Goal: Use online tool/utility: Utilize a website feature to perform a specific function

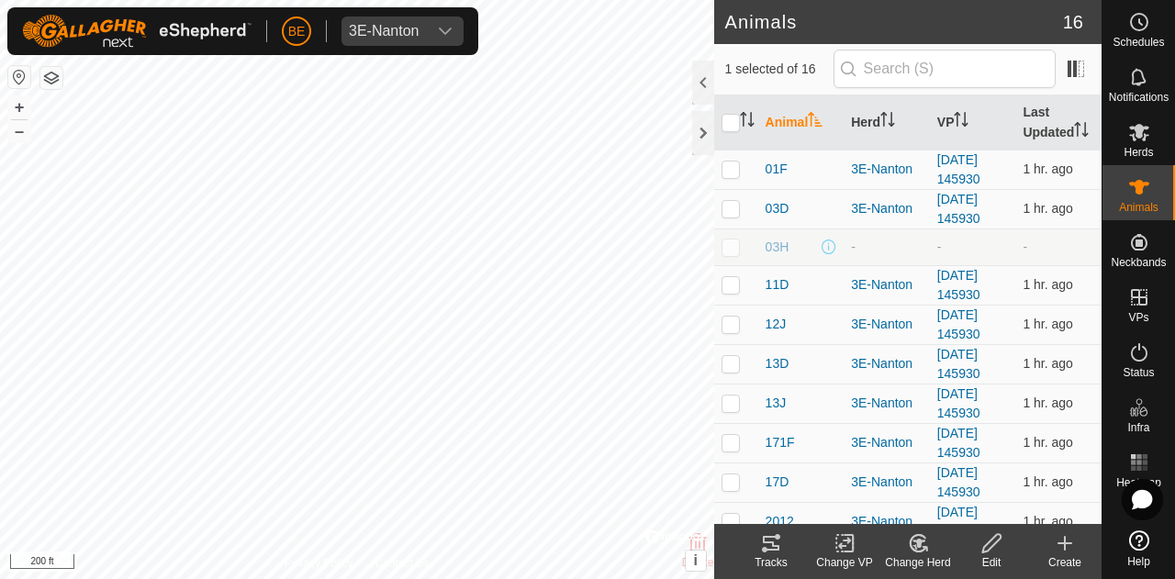
click at [757, 544] on tracks-svg-icon at bounding box center [770, 543] width 73 height 22
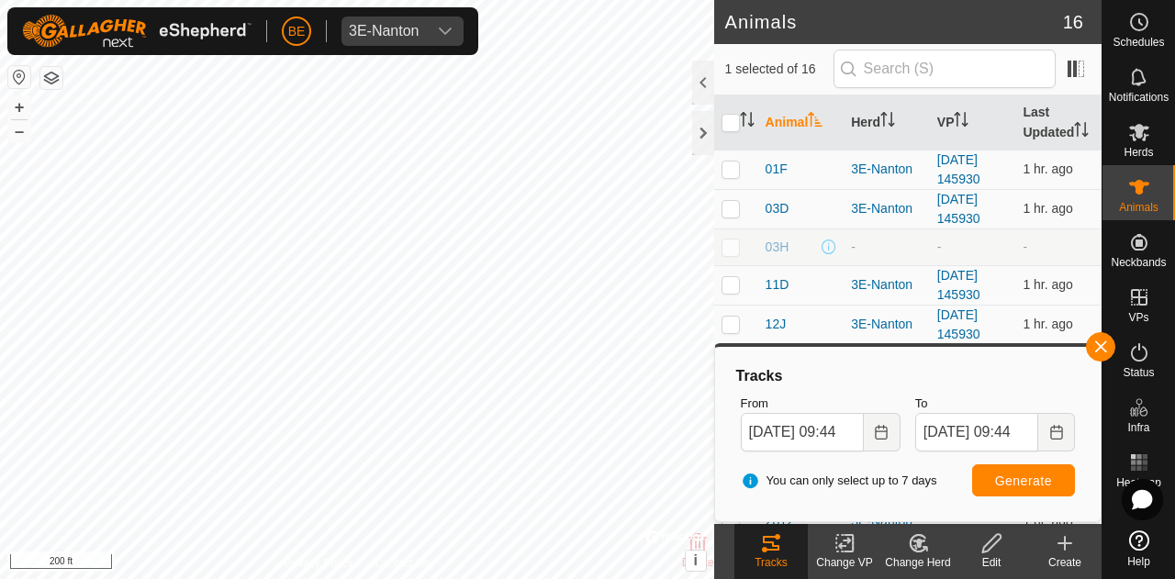
checkbox input "true"
checkbox input "false"
click at [773, 550] on icon at bounding box center [771, 543] width 17 height 15
click at [1026, 488] on button "Generate" at bounding box center [1023, 480] width 103 height 32
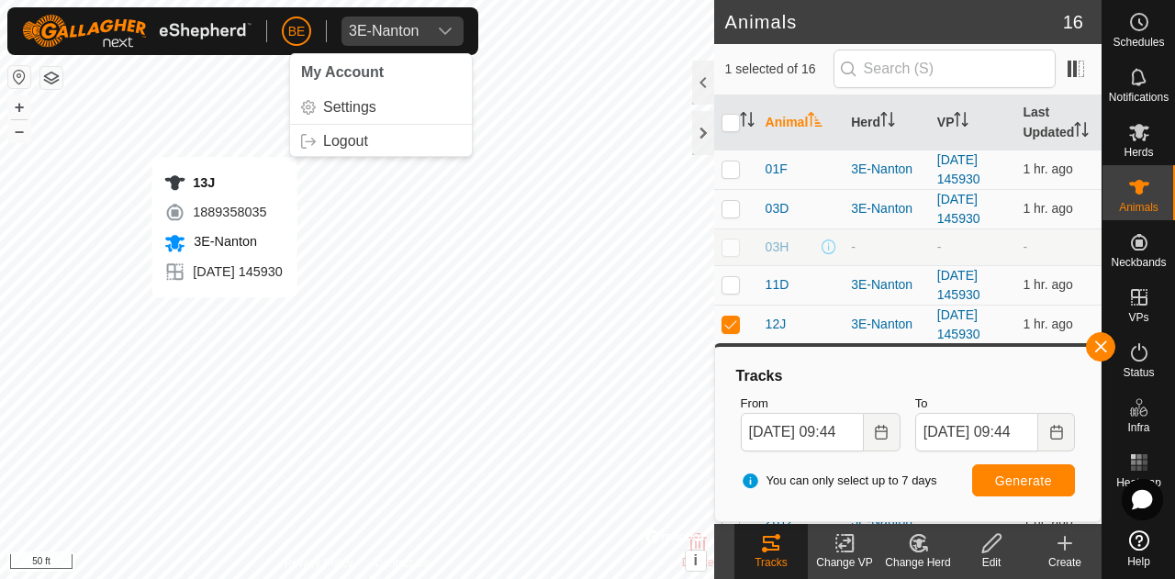
checkbox input "false"
checkbox input "true"
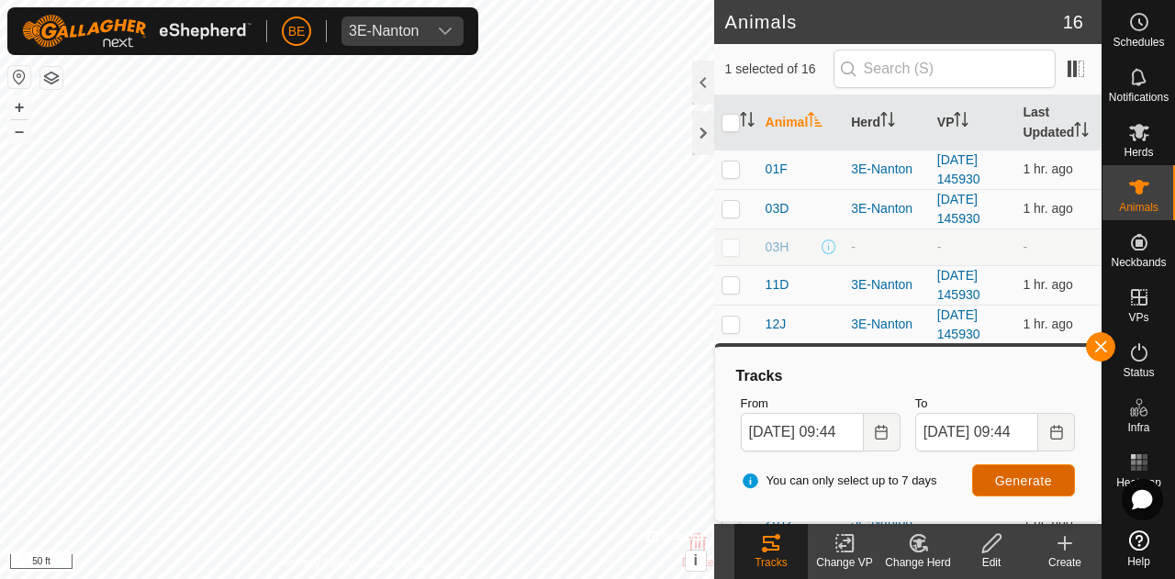
click at [1020, 478] on span "Generate" at bounding box center [1023, 481] width 57 height 15
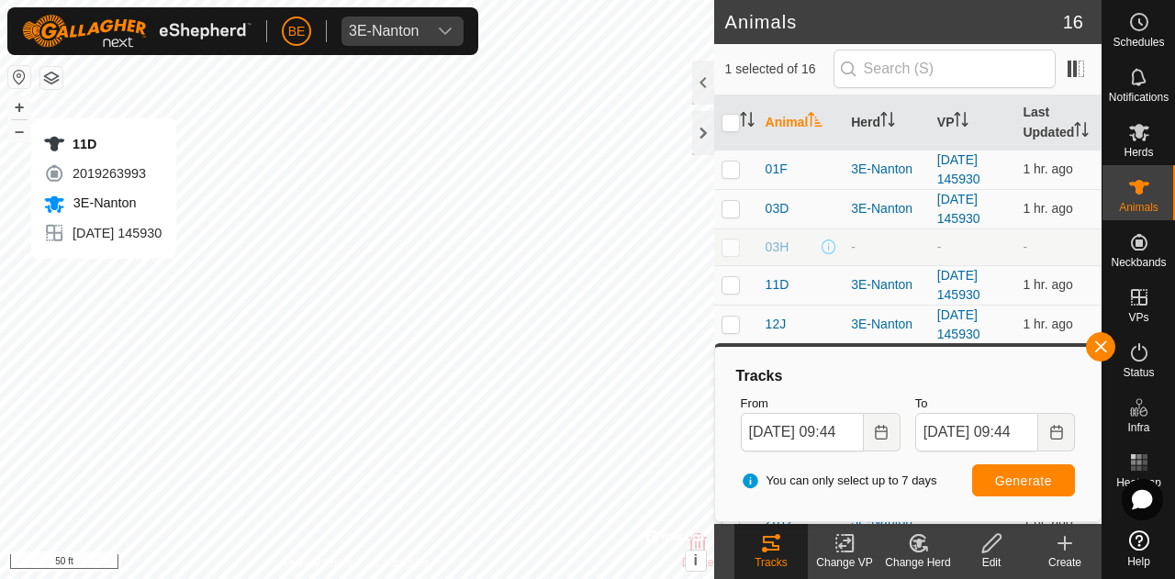
checkbox input "true"
checkbox input "false"
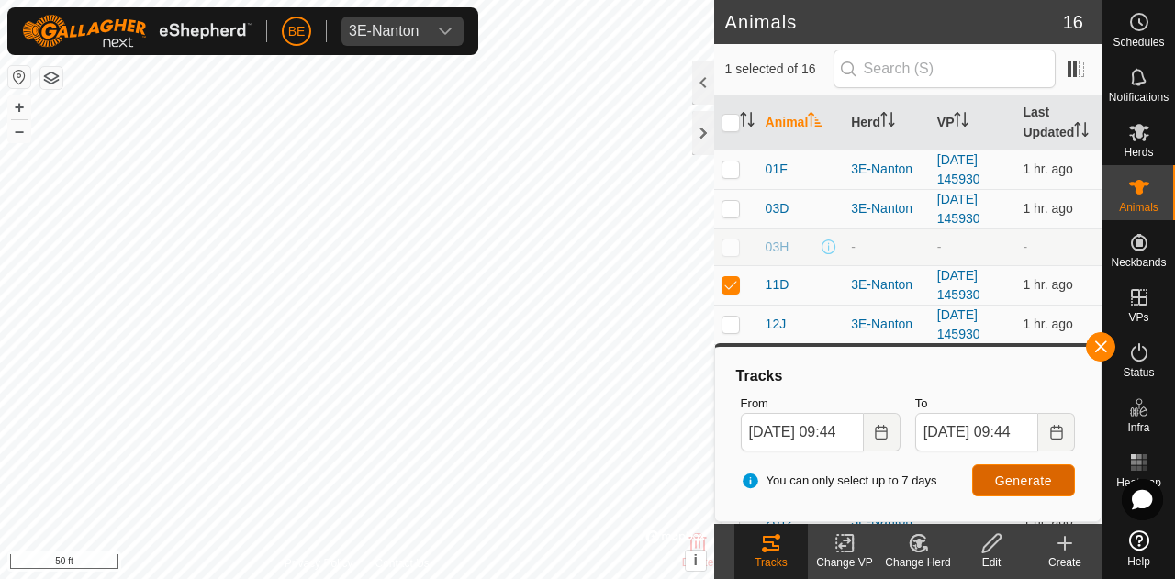
click at [1036, 478] on span "Generate" at bounding box center [1023, 481] width 57 height 15
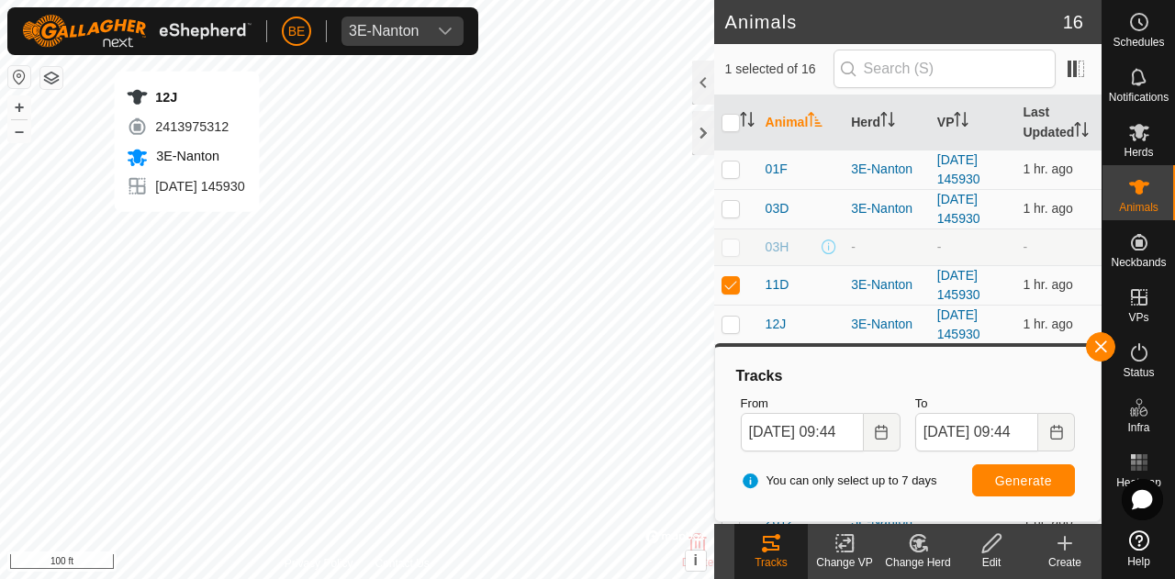
checkbox input "false"
checkbox input "true"
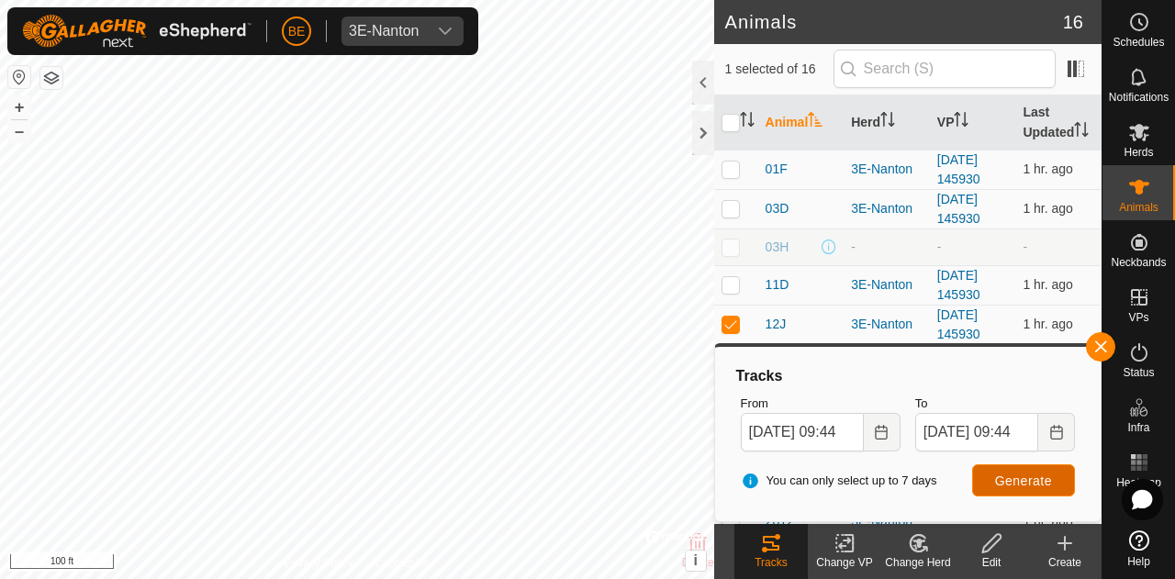
click at [1061, 479] on button "Generate" at bounding box center [1023, 480] width 103 height 32
